Goal: Information Seeking & Learning: Understand process/instructions

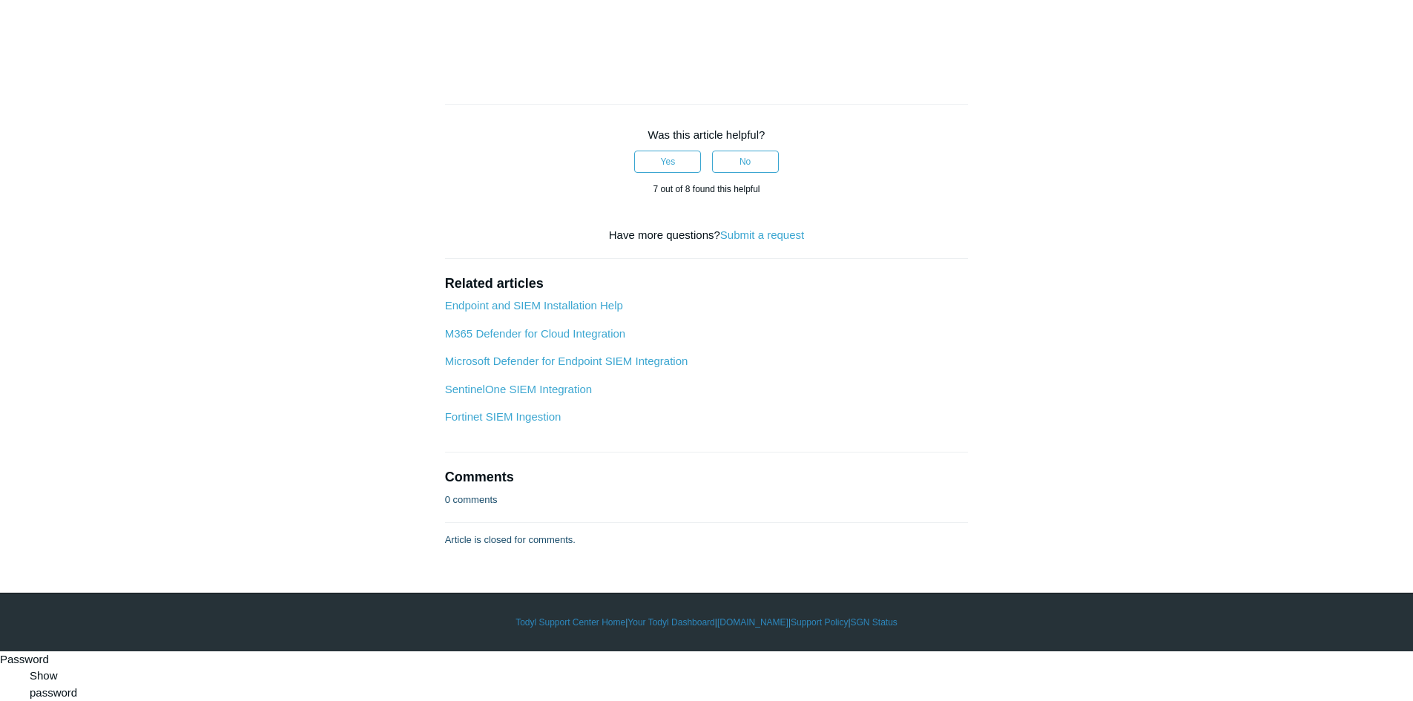
scroll to position [7814, 0]
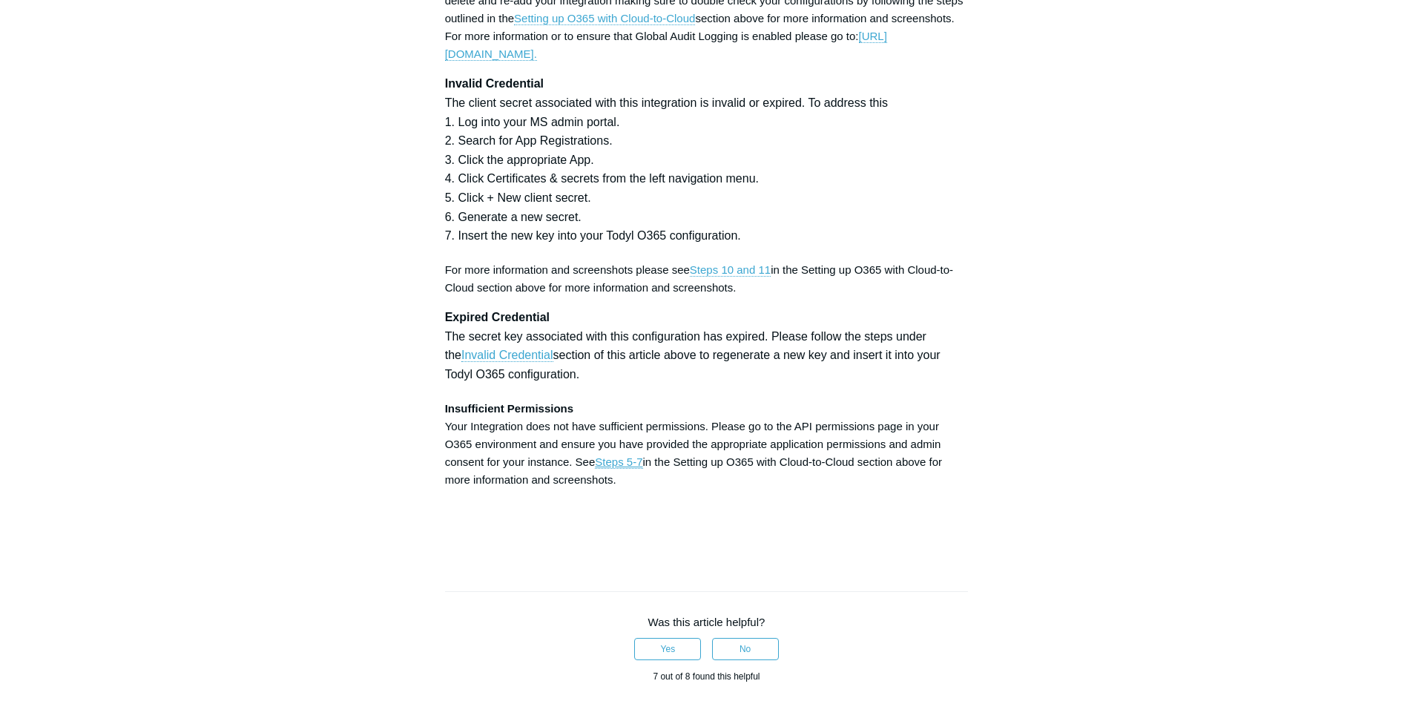
scroll to position [4628, 0]
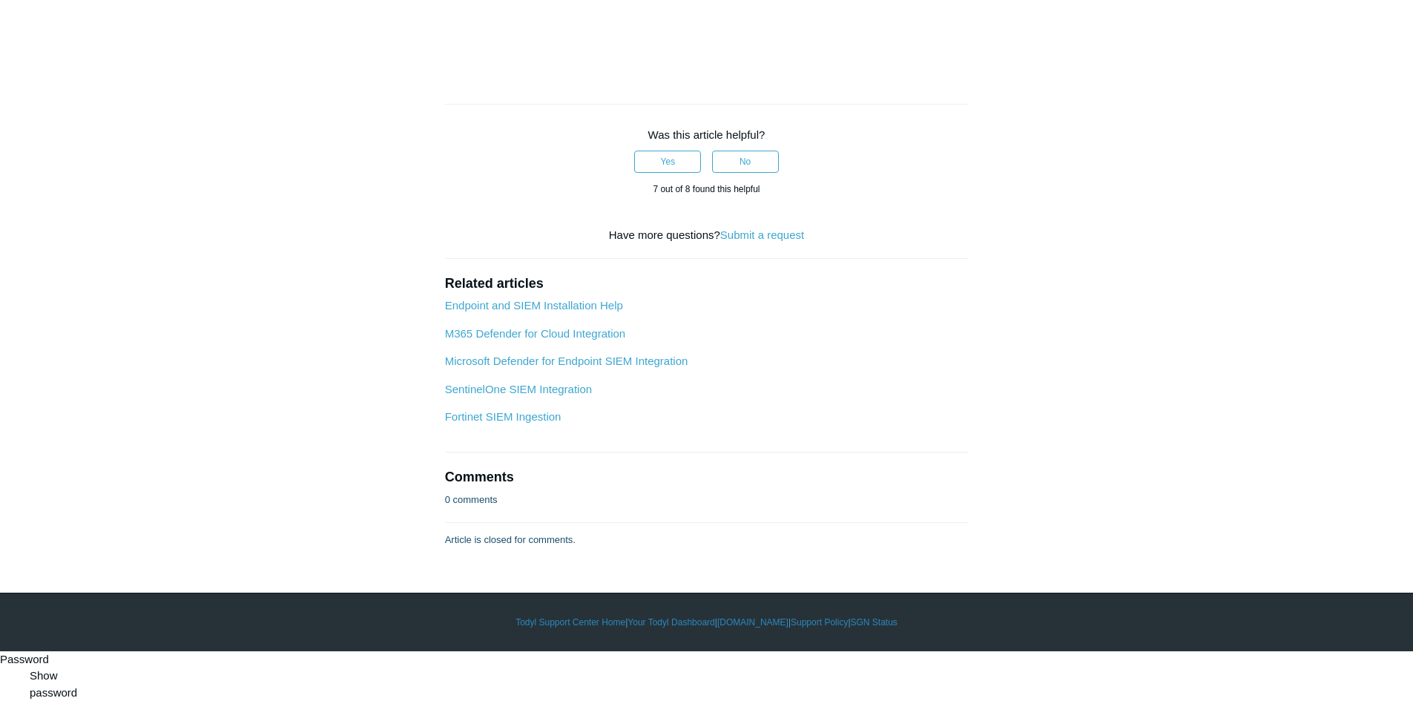
scroll to position [7372, 0]
